Goal: Check status: Check status

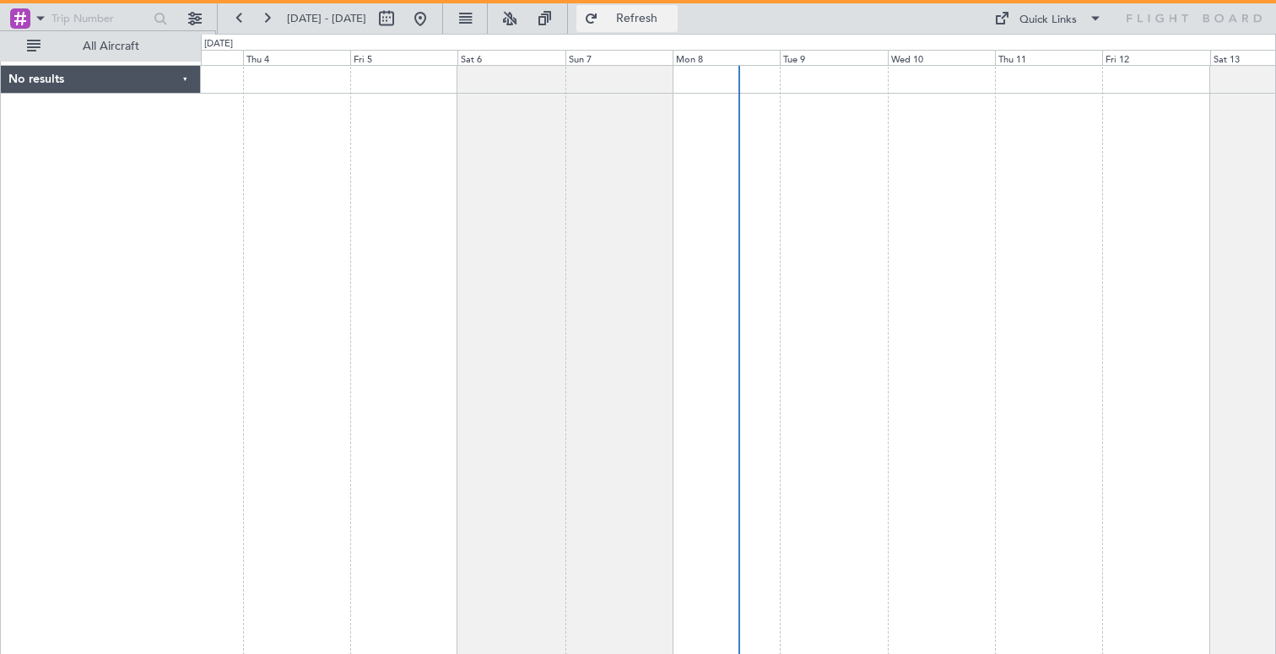
click at [667, 22] on span "Refresh" at bounding box center [637, 19] width 71 height 12
click at [197, 17] on button at bounding box center [194, 18] width 27 height 27
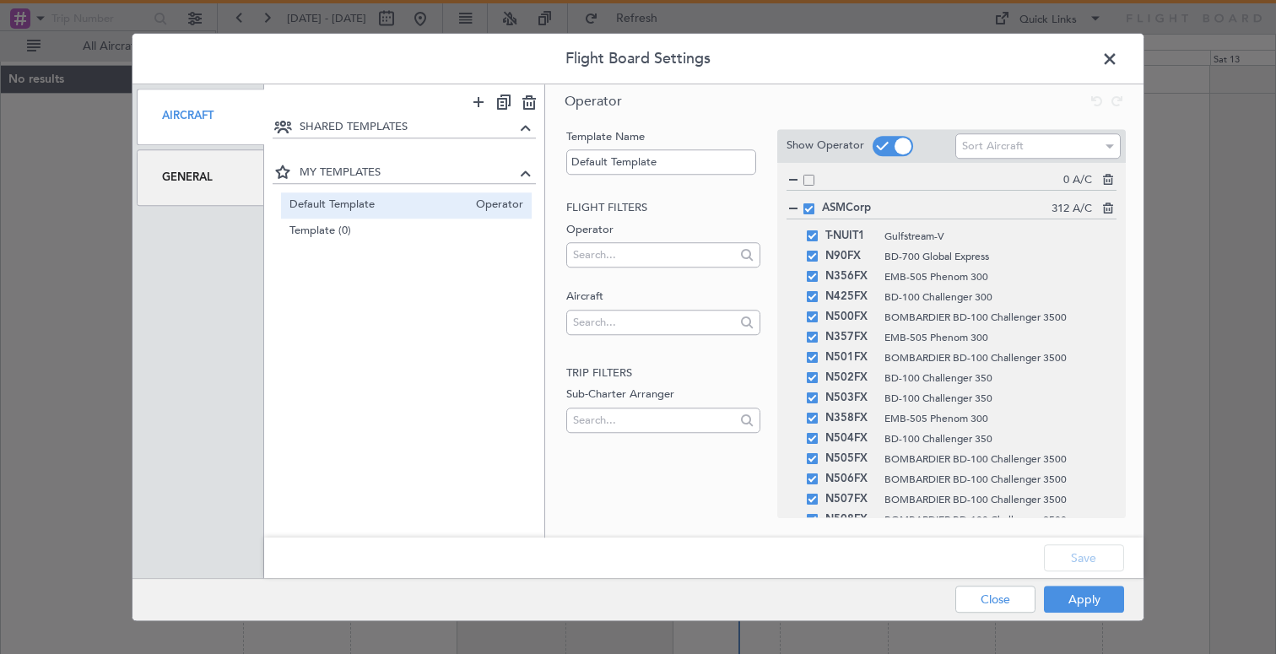
click at [1118, 57] on span at bounding box center [1118, 63] width 0 height 34
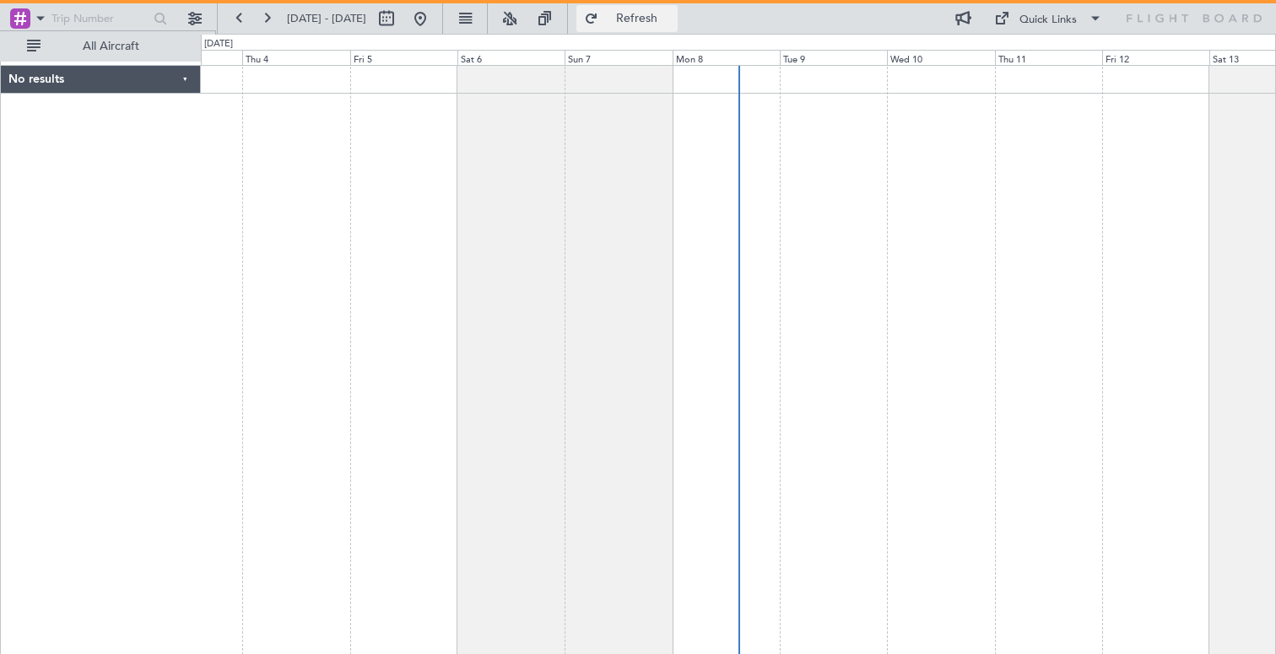
click at [673, 16] on span "Refresh" at bounding box center [637, 19] width 71 height 12
